Goal: Check status: Check status

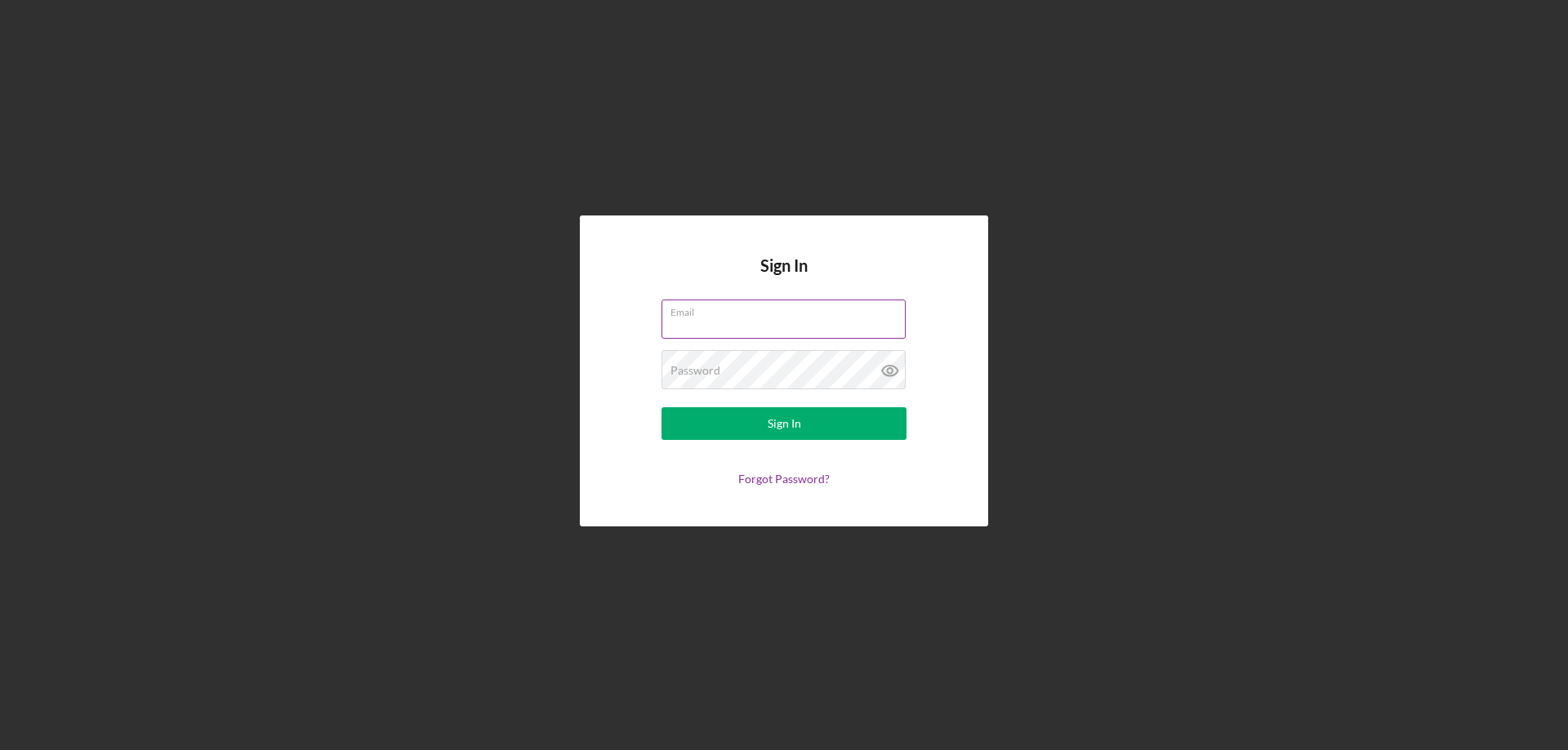
click at [703, 320] on input "Email" at bounding box center [783, 319] width 244 height 39
type input "[EMAIL_ADDRESS][DOMAIN_NAME]"
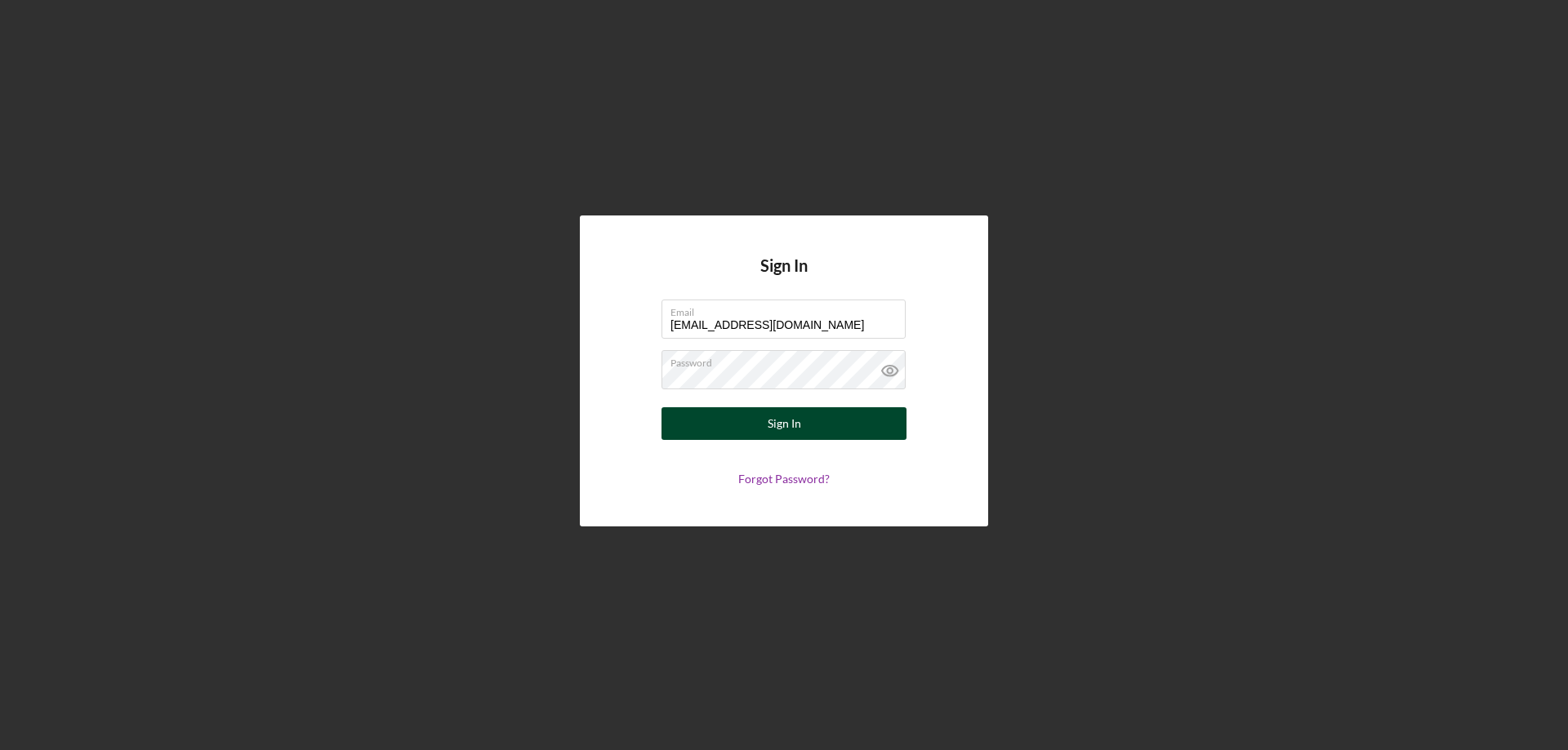
click at [782, 427] on div "Sign In" at bounding box center [785, 423] width 34 height 33
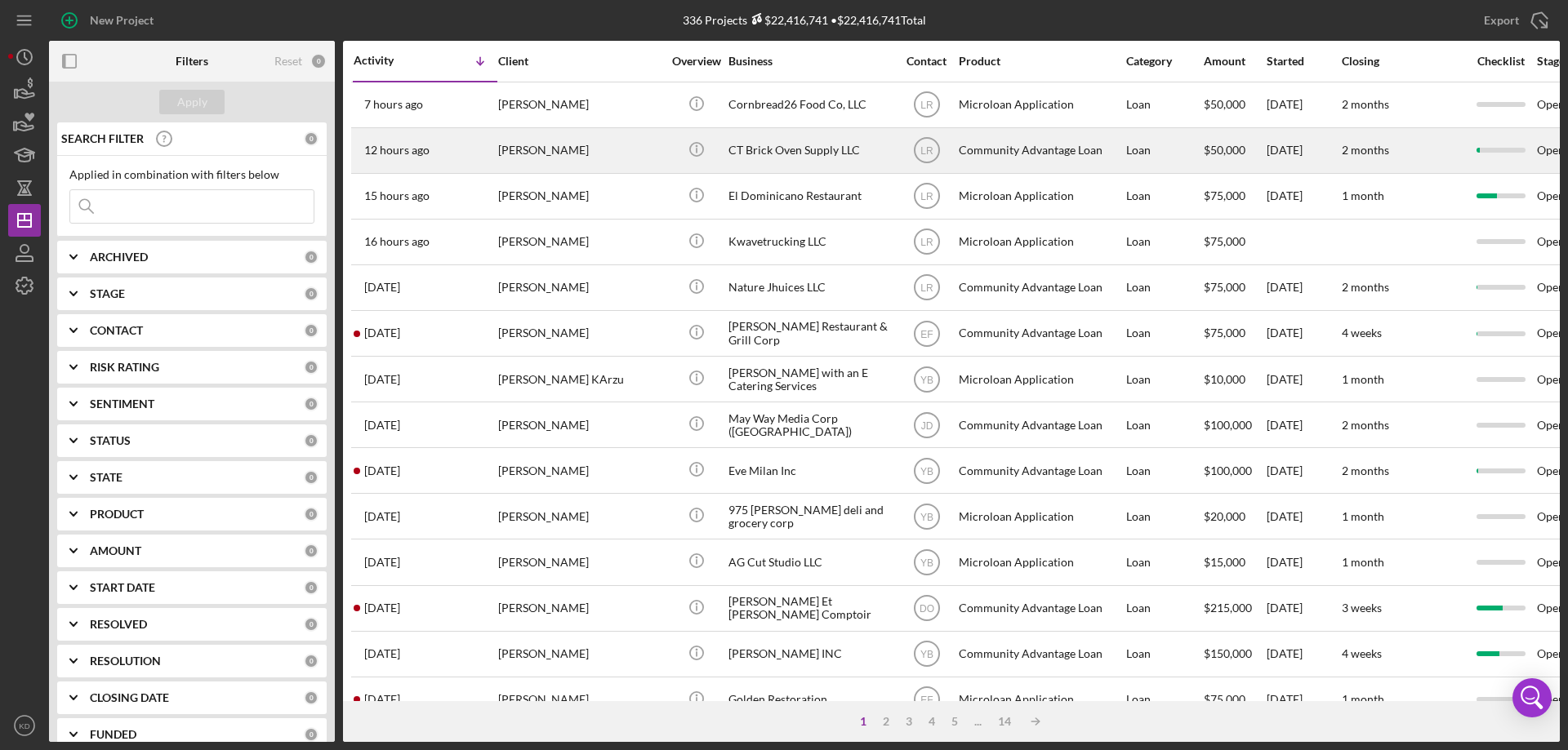
click at [791, 153] on div "CT Brick Oven Supply LLC" at bounding box center [810, 150] width 163 height 43
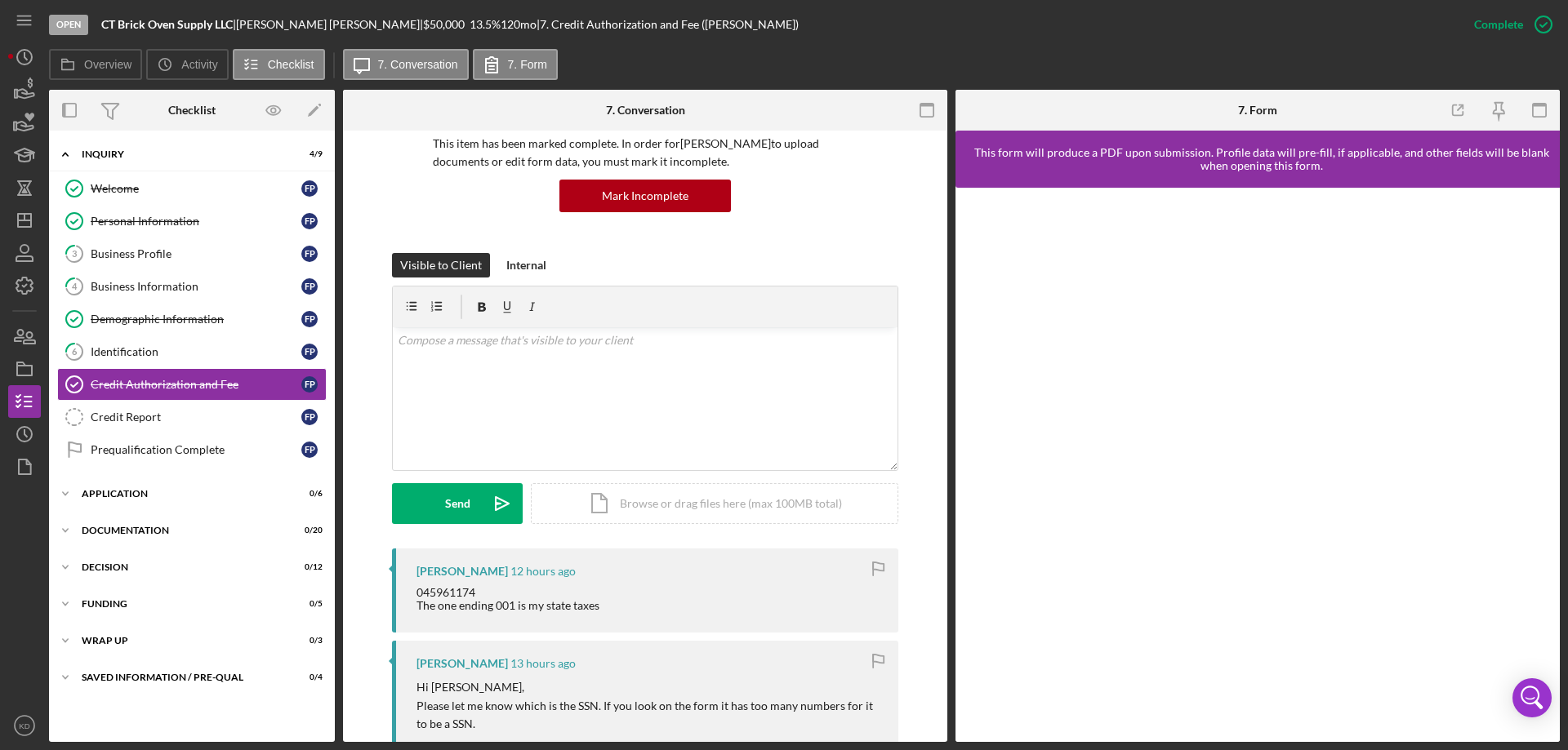
scroll to position [165, 0]
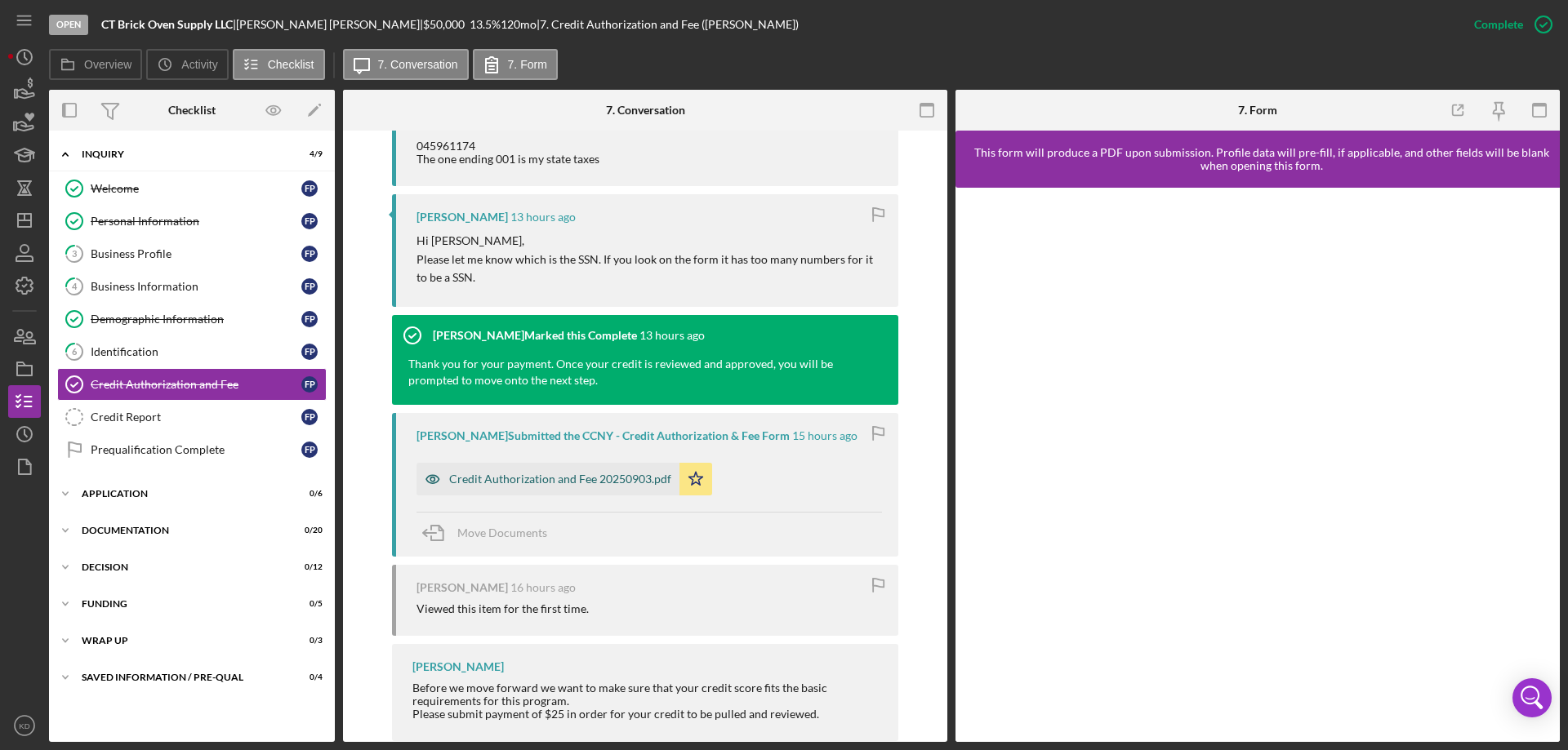
click at [508, 478] on div "Credit Authorization and Fee 20250903.pdf" at bounding box center [560, 479] width 222 height 13
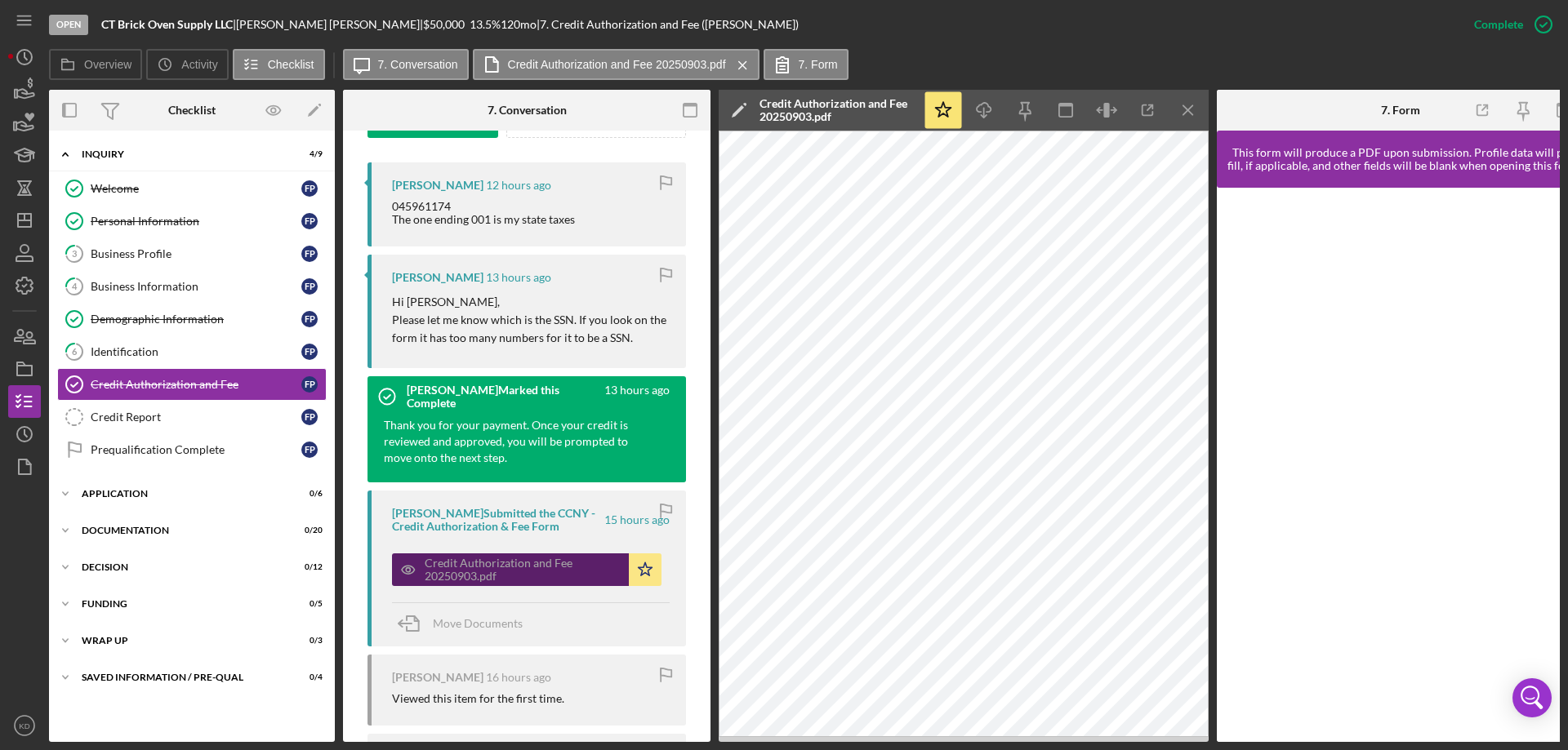
scroll to position [530, 0]
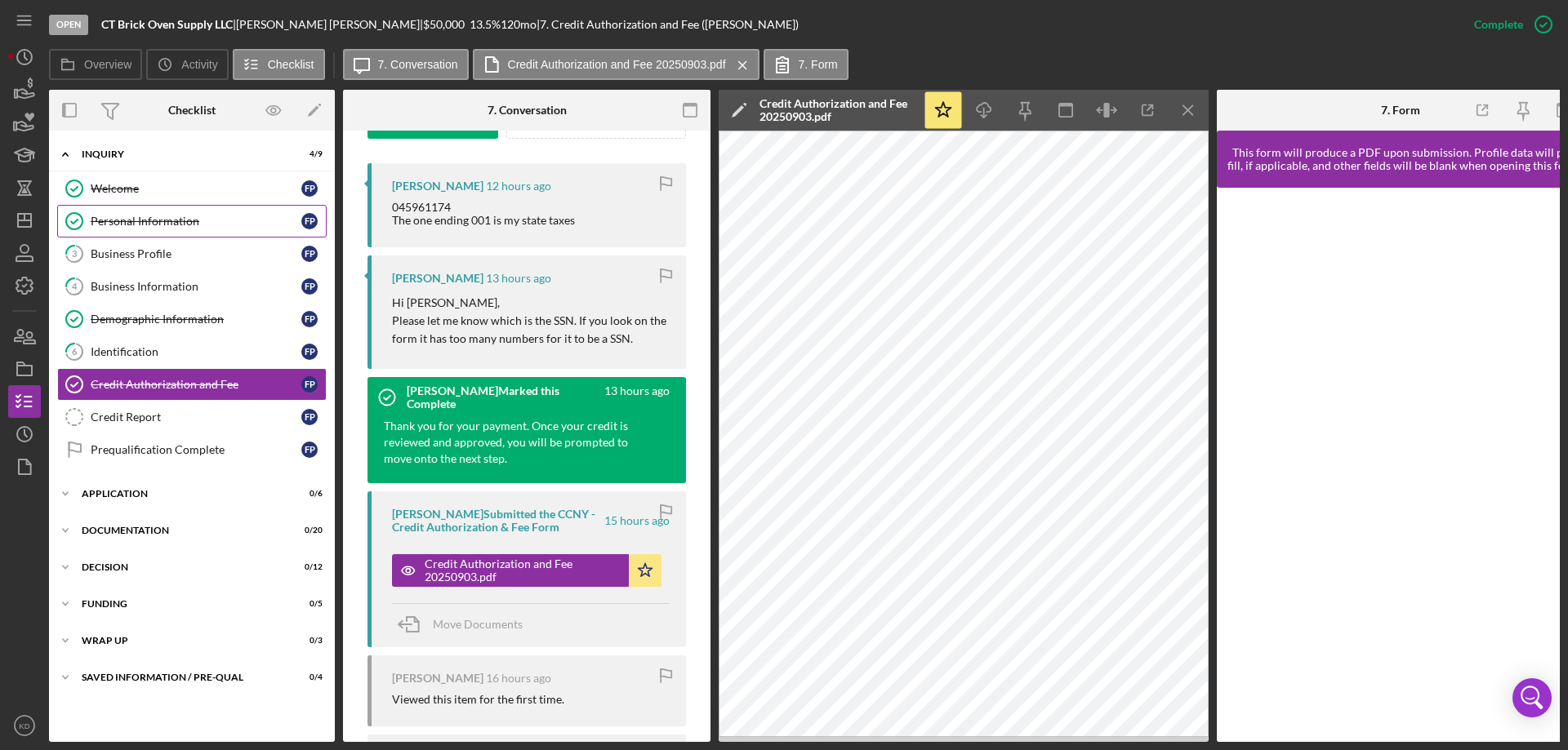
click at [133, 216] on div "Personal Information" at bounding box center [196, 221] width 211 height 13
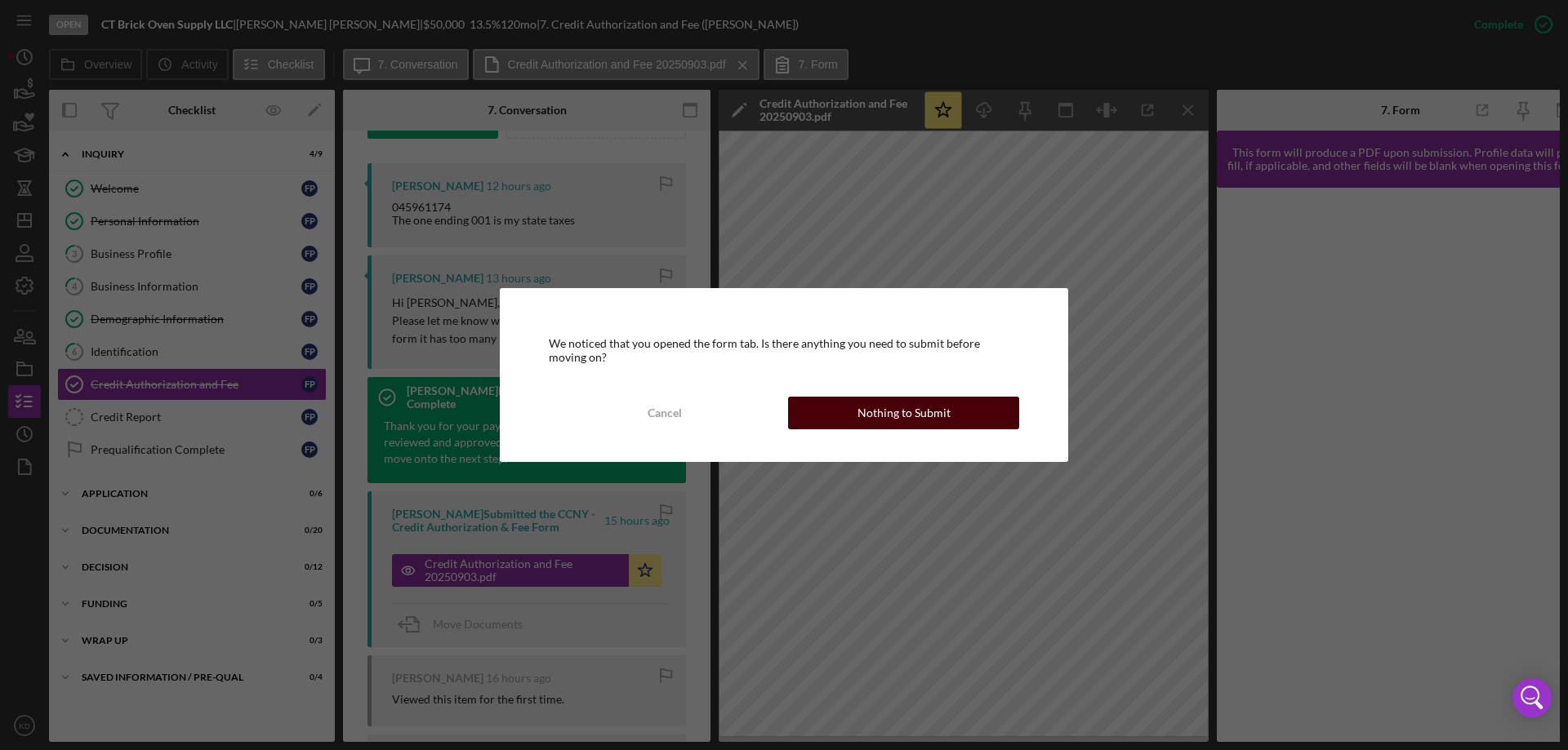
click at [968, 413] on button "Nothing to Submit" at bounding box center [904, 412] width 231 height 33
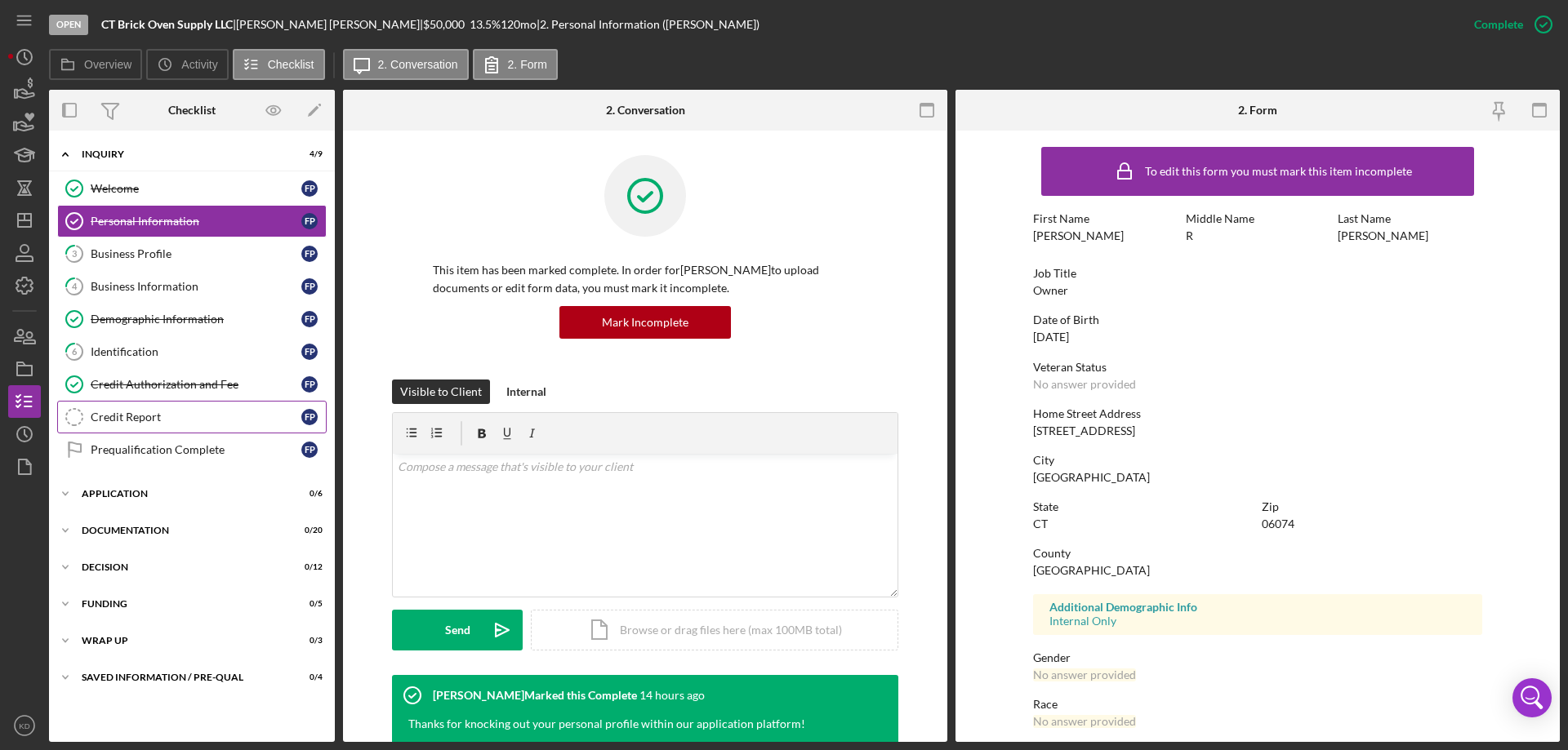
click at [101, 416] on div "Credit Report" at bounding box center [196, 416] width 211 height 13
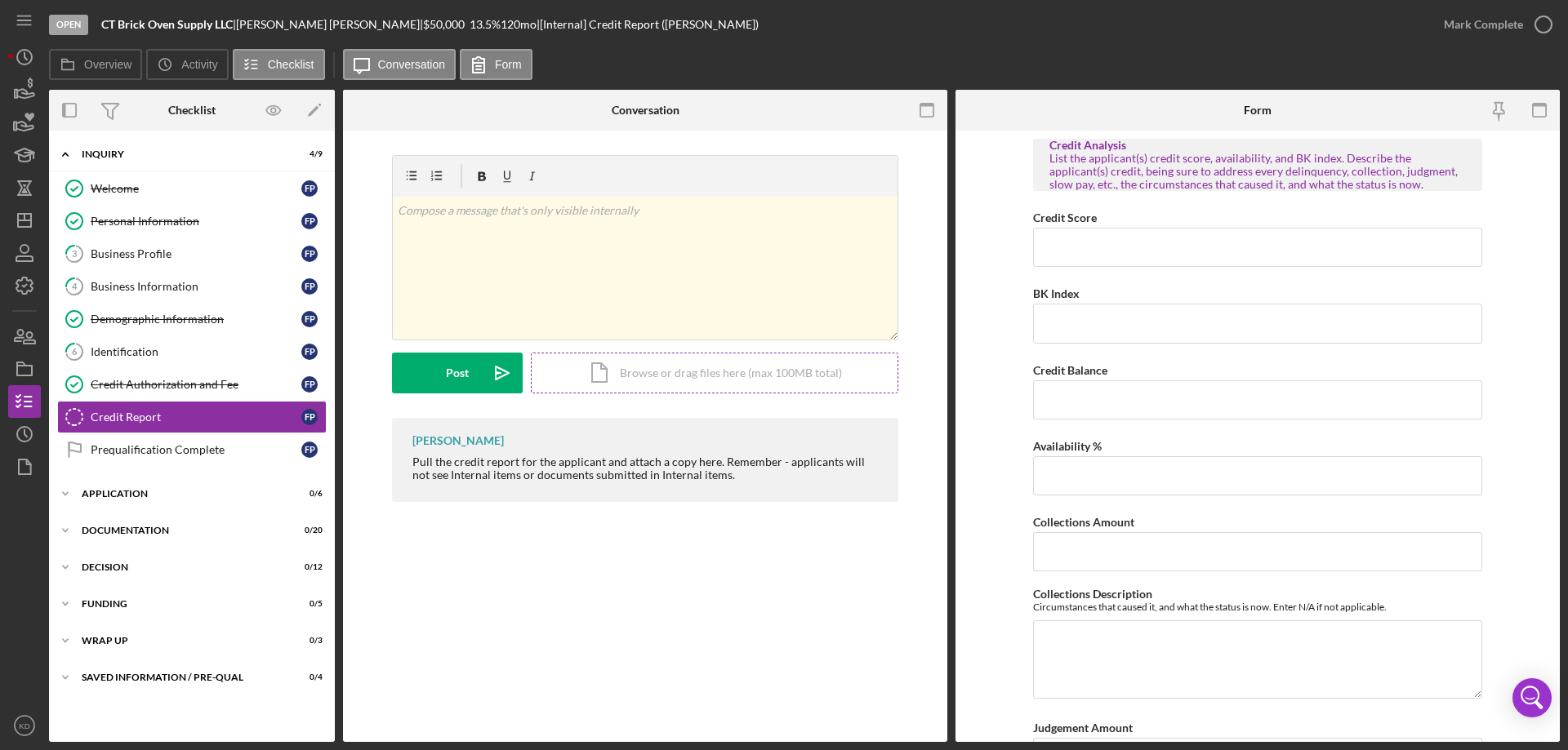
click at [702, 371] on div "Icon/Document Browse or drag files here (max 100MB total) Tap to choose files o…" at bounding box center [714, 373] width 368 height 41
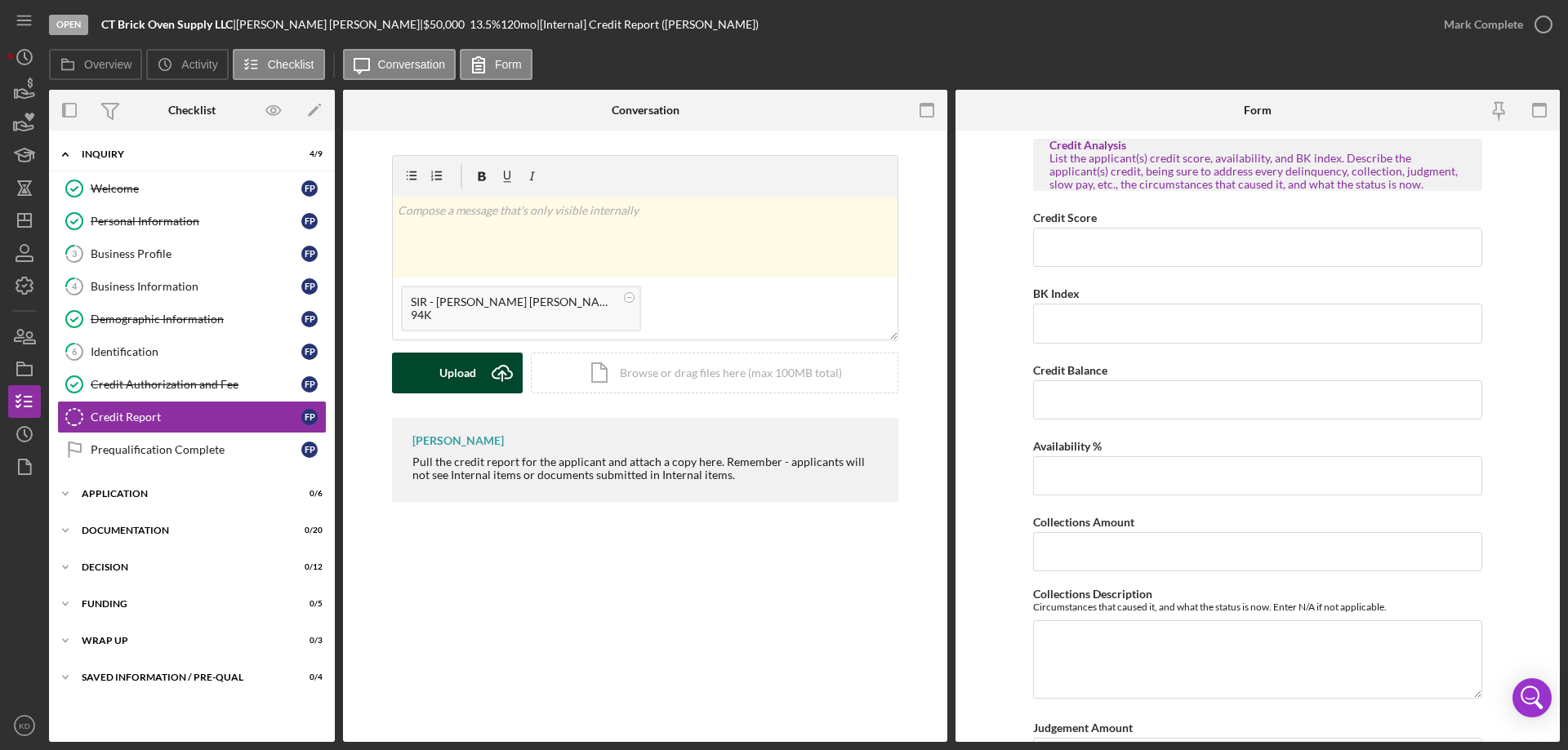
click at [466, 373] on div "Upload" at bounding box center [457, 373] width 37 height 41
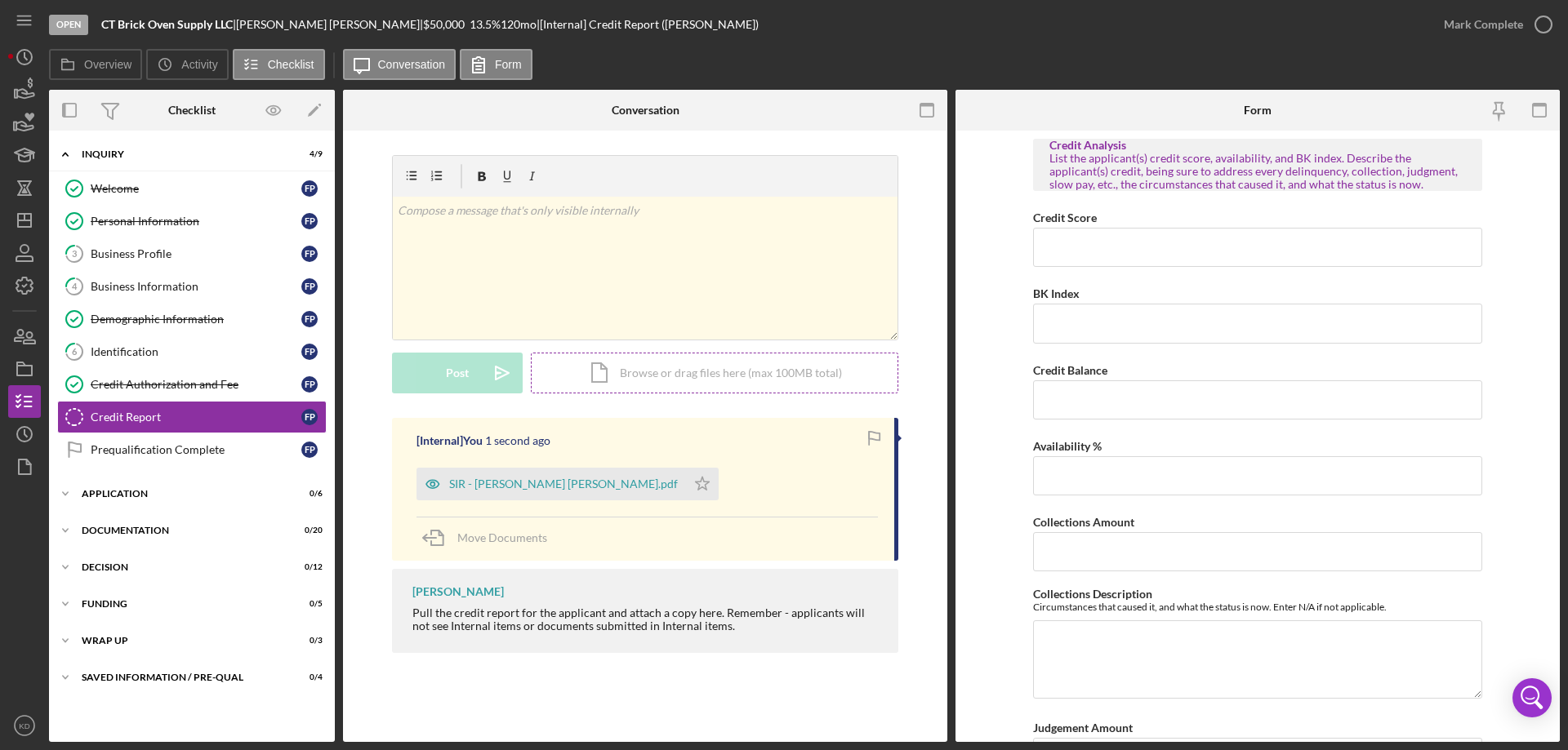
click at [668, 375] on div "Icon/Document Browse or drag files here (max 100MB total) Tap to choose files o…" at bounding box center [714, 373] width 368 height 41
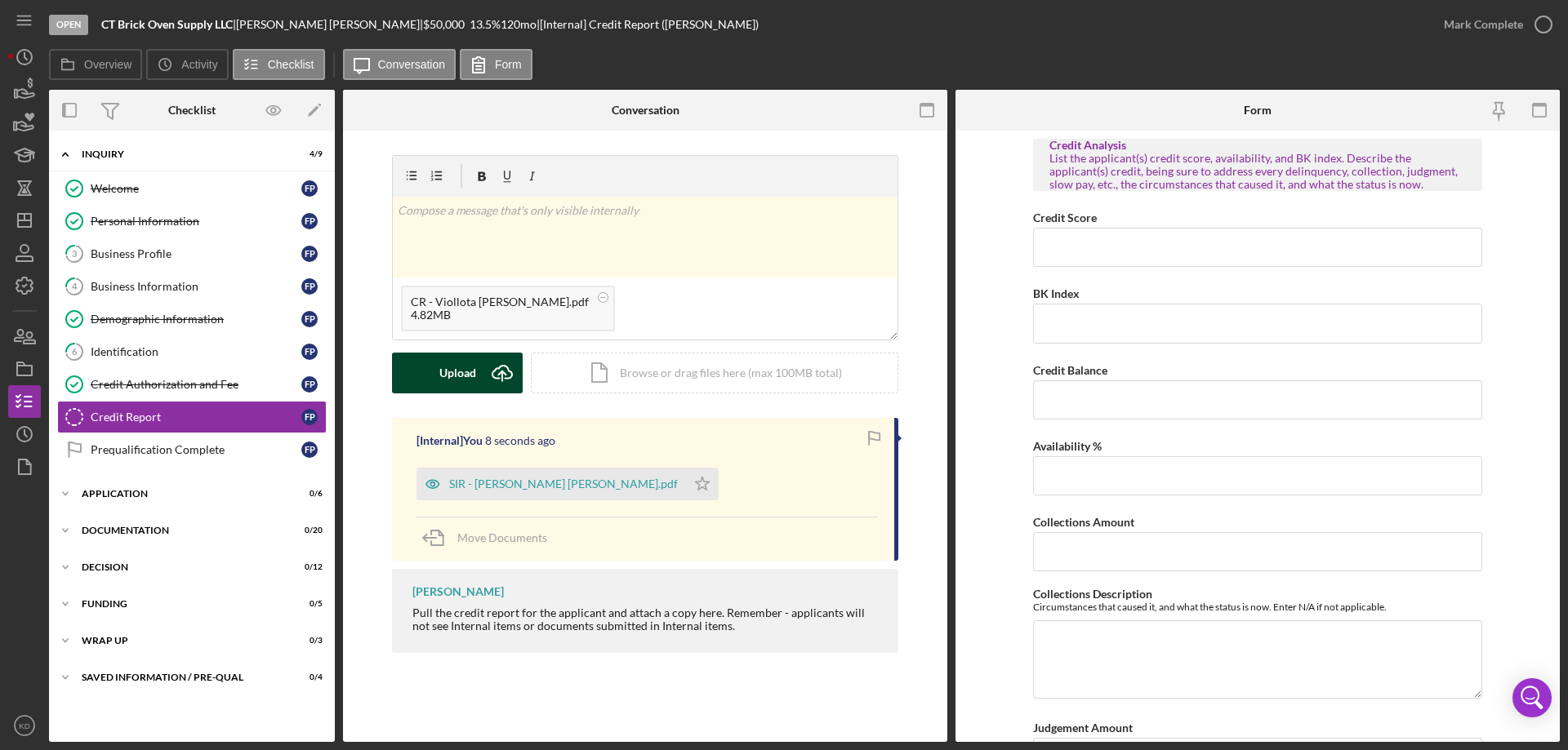
click at [481, 367] on button "Upload Icon/Upload" at bounding box center [457, 373] width 131 height 41
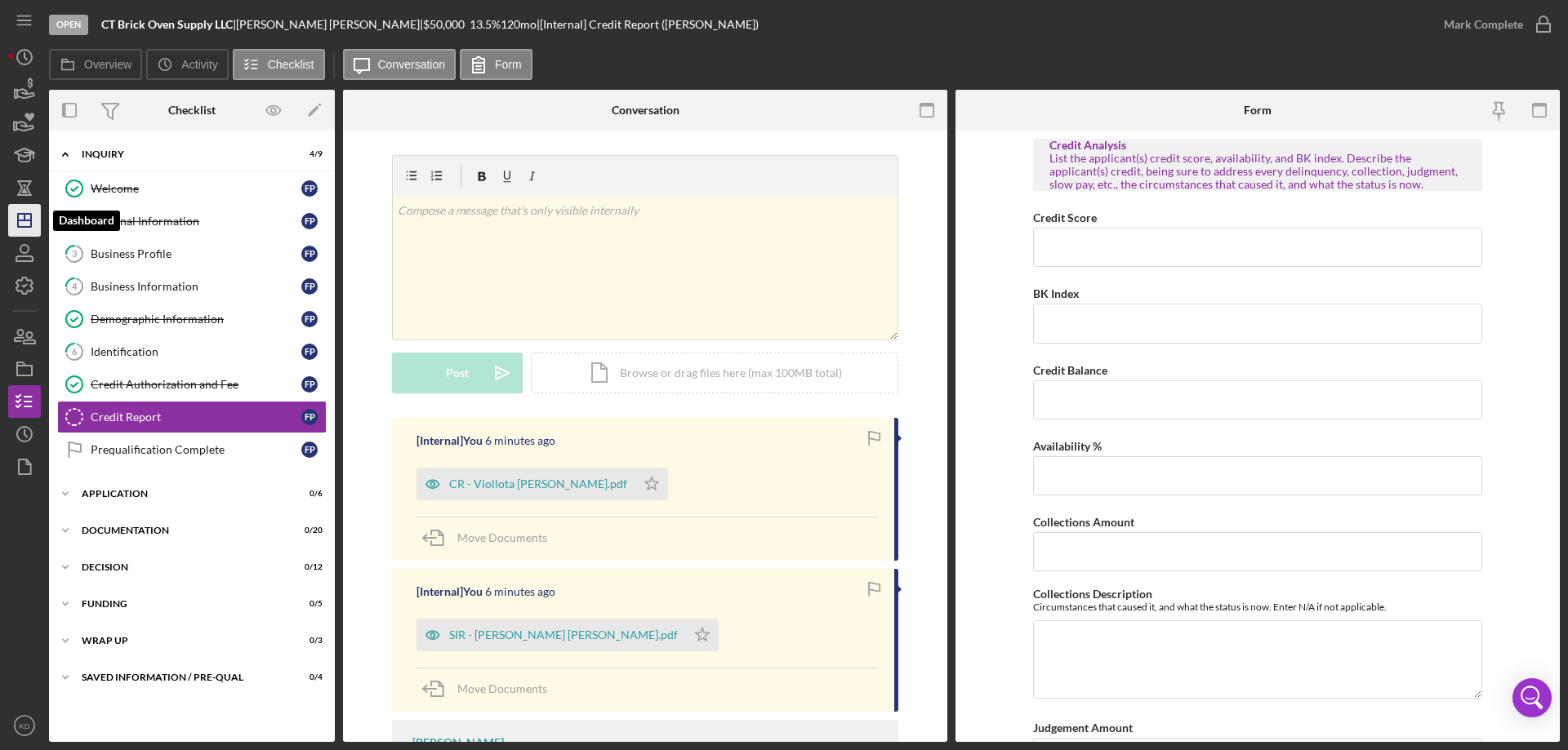
click at [24, 211] on icon "Icon/Dashboard" at bounding box center [24, 220] width 41 height 41
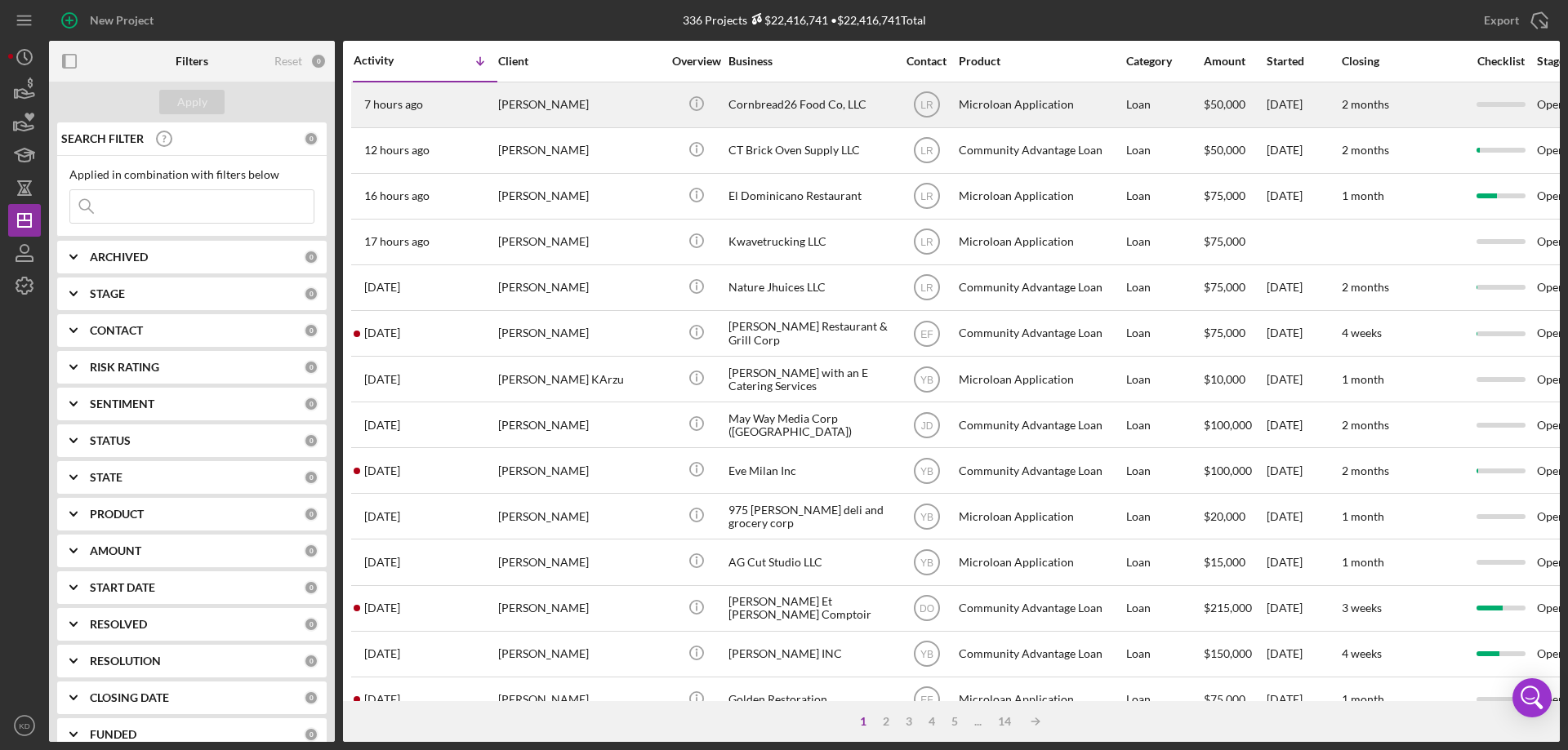
click at [802, 98] on div "Cornbread26 Food Co, LLC" at bounding box center [810, 105] width 163 height 43
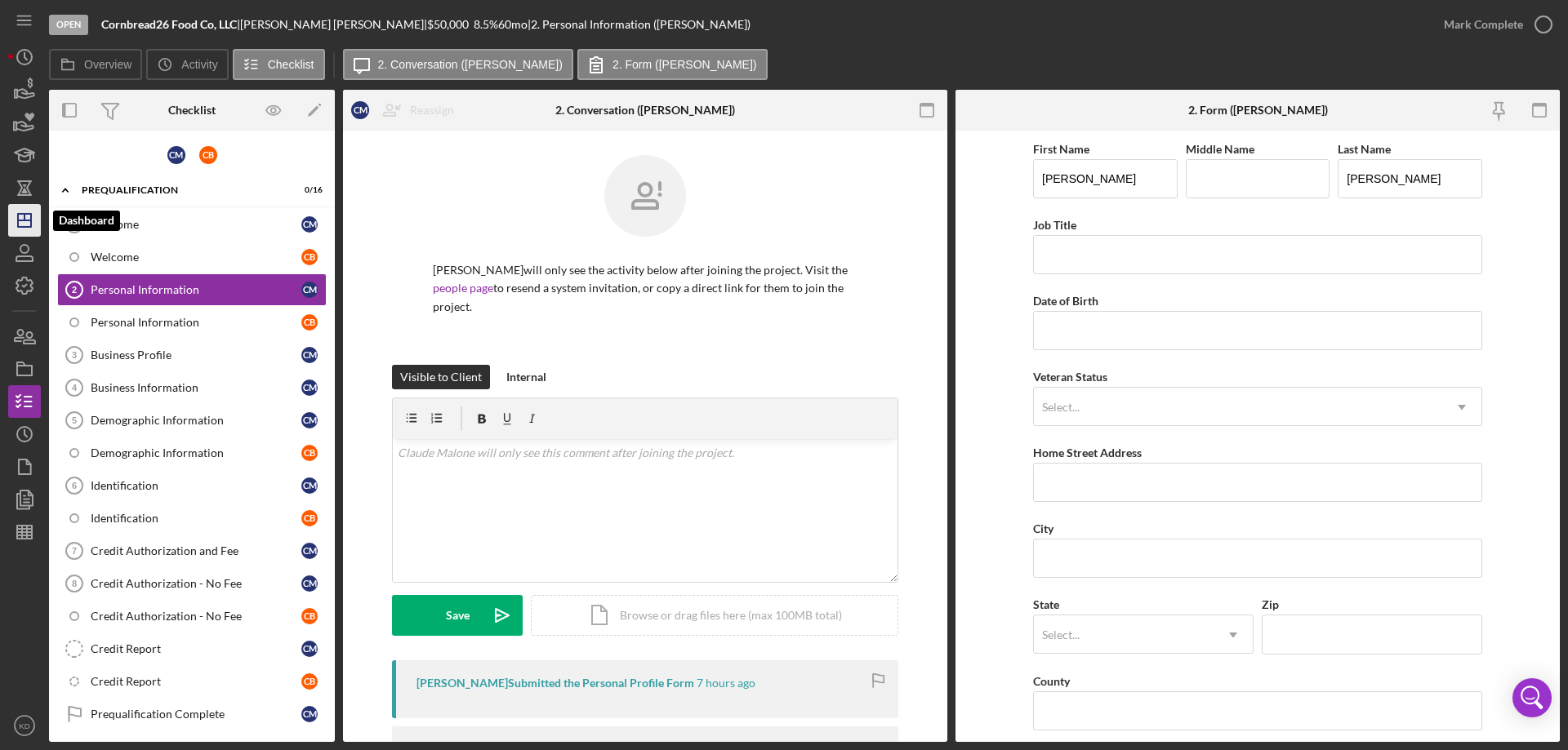
click at [36, 220] on icon "Icon/Dashboard" at bounding box center [24, 220] width 41 height 41
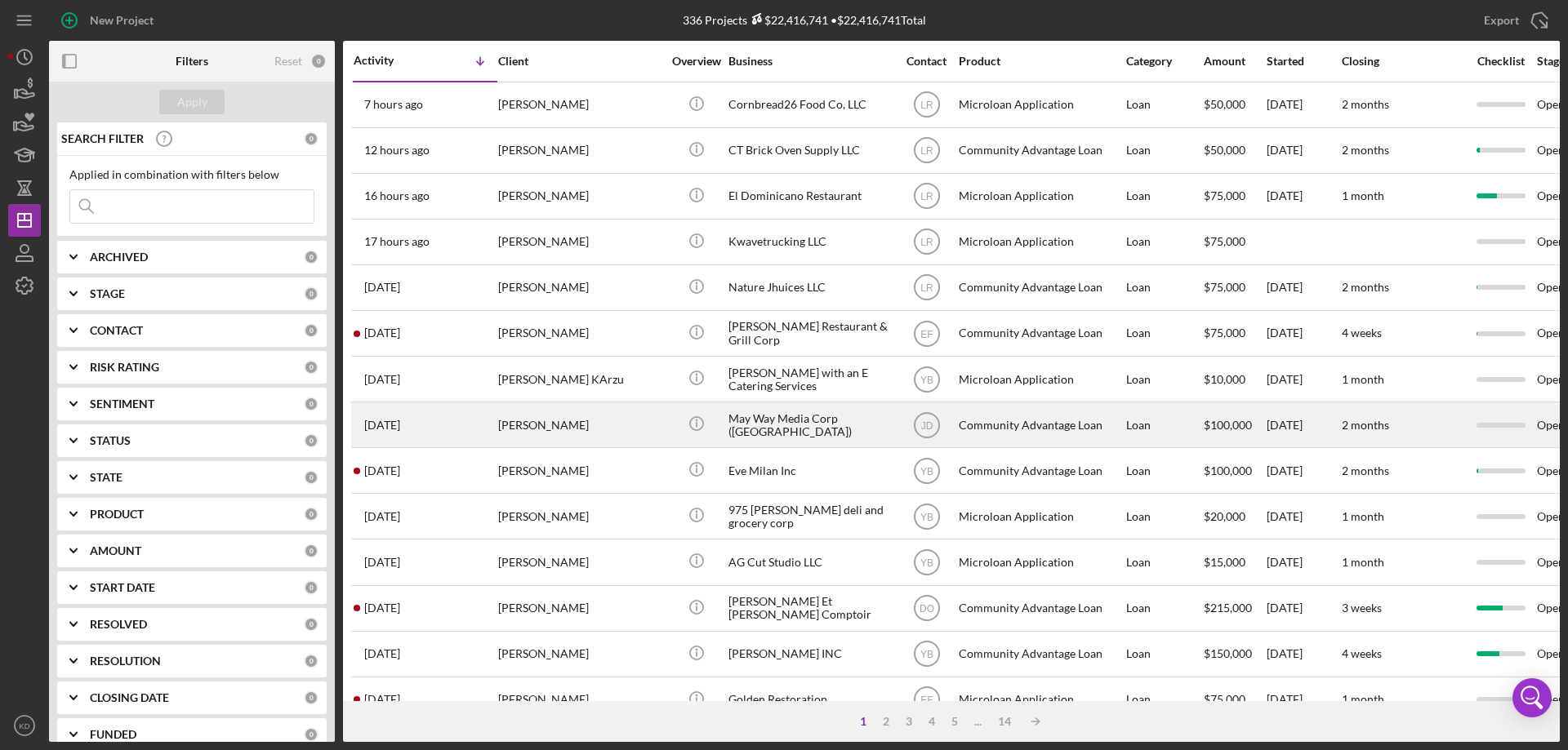
click at [641, 415] on div "[PERSON_NAME]" at bounding box center [580, 424] width 163 height 43
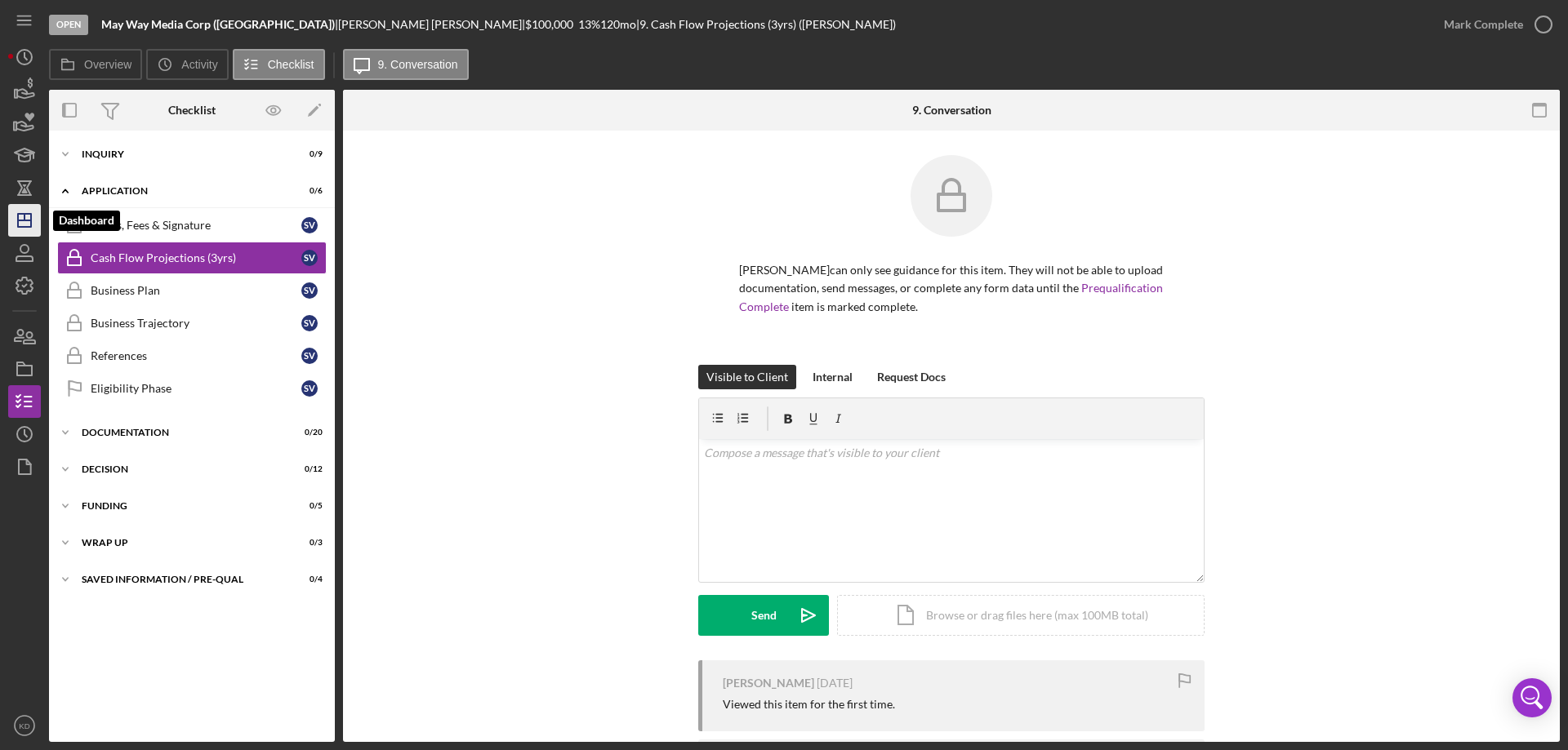
click at [23, 220] on line "button" at bounding box center [24, 220] width 13 height 0
